Goal: Task Accomplishment & Management: Manage account settings

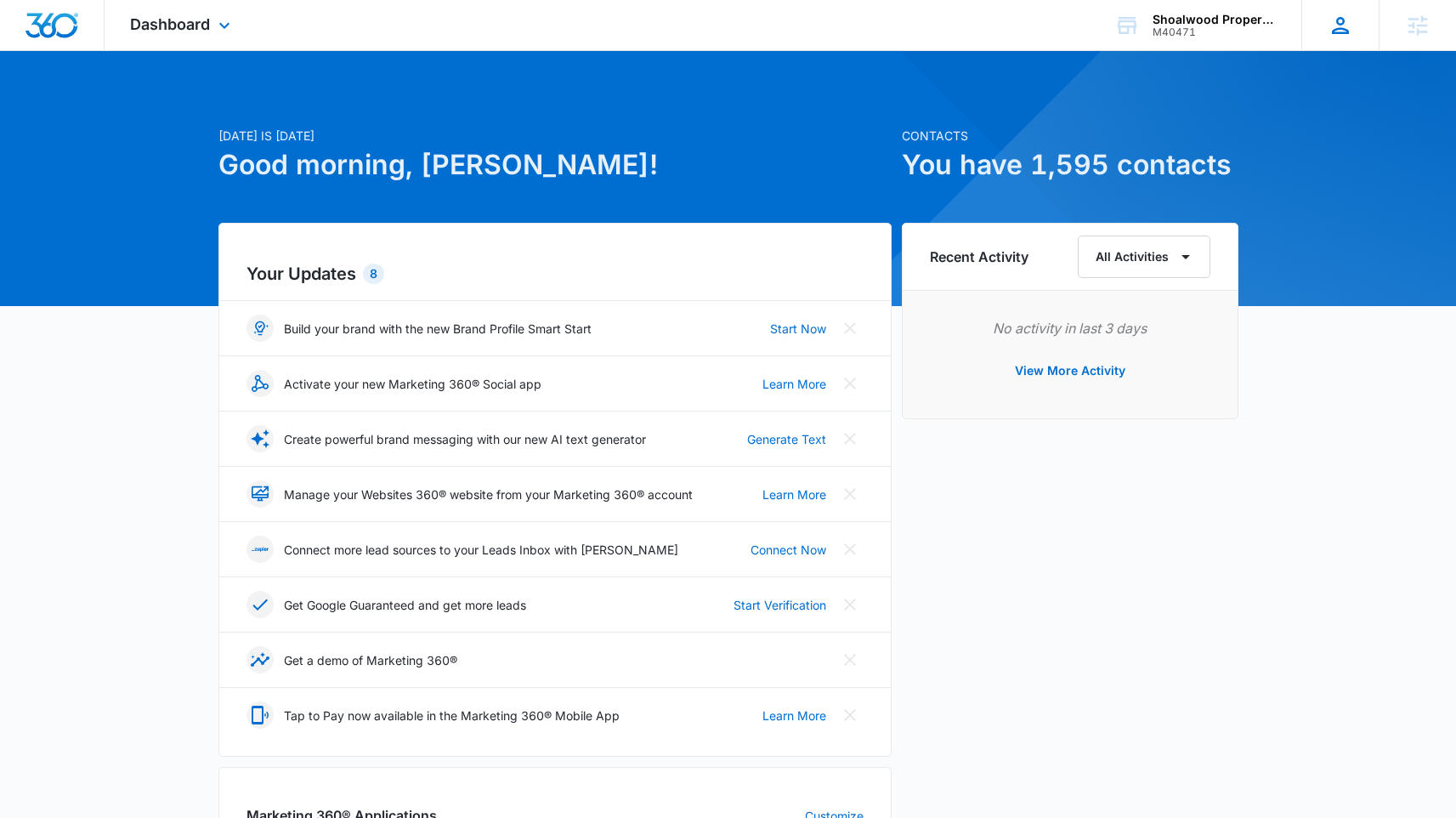
click at [1351, 29] on icon at bounding box center [1340, 26] width 26 height 26
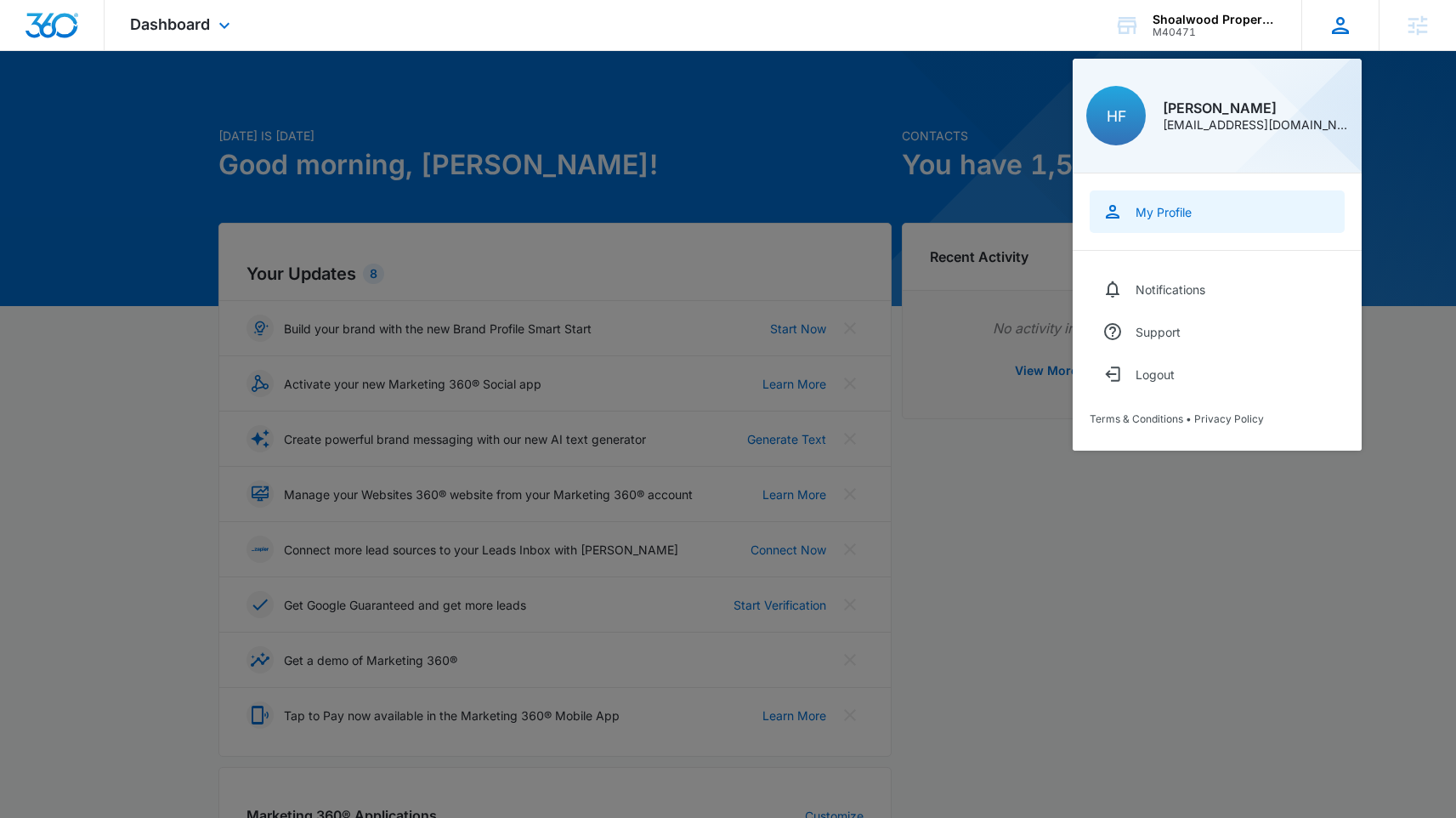
click at [1189, 215] on div "My Profile" at bounding box center [1163, 212] width 56 height 15
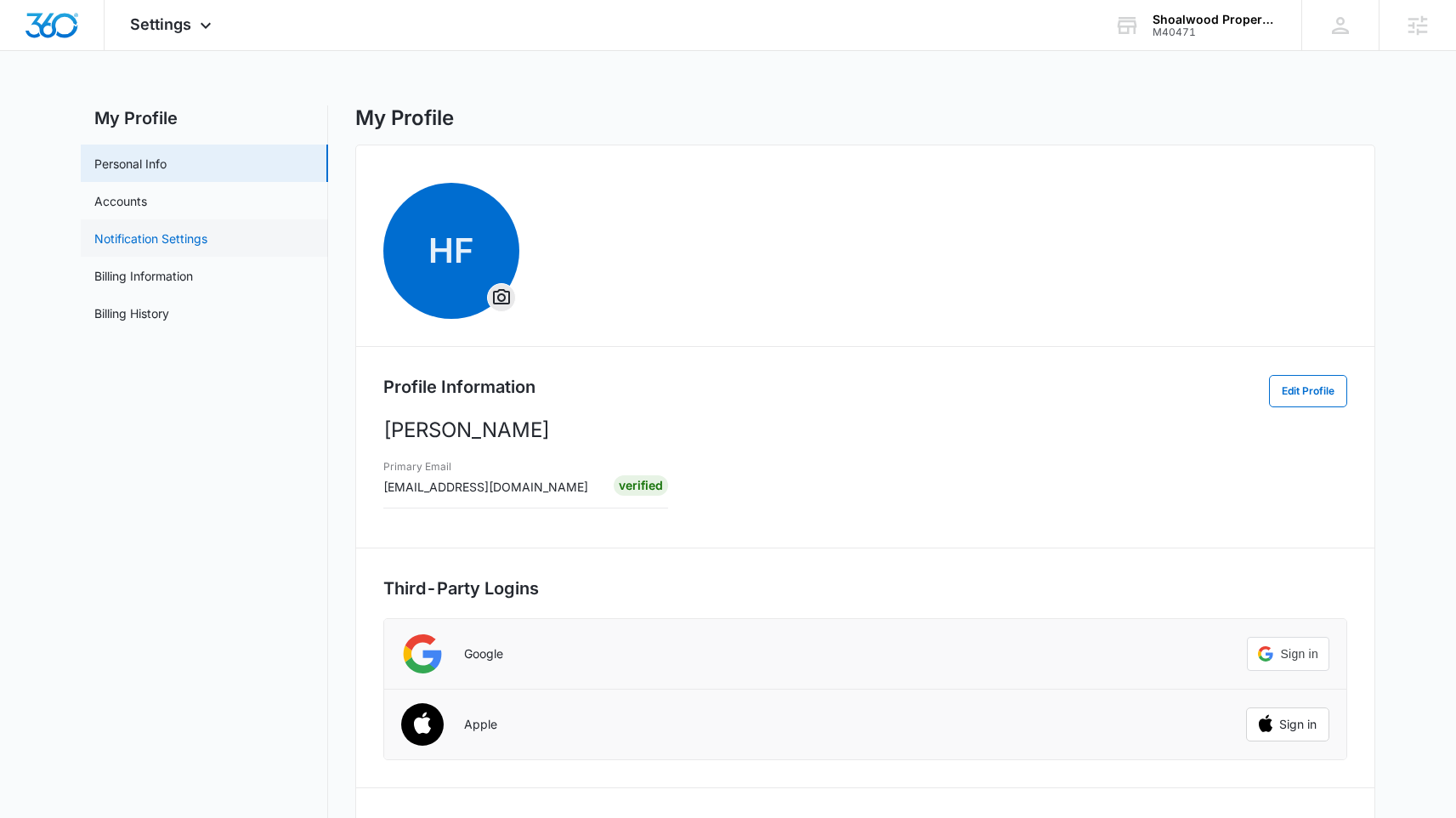
click at [208, 235] on link "Notification Settings" at bounding box center [151, 238] width 113 height 18
